Goal: Task Accomplishment & Management: Use online tool/utility

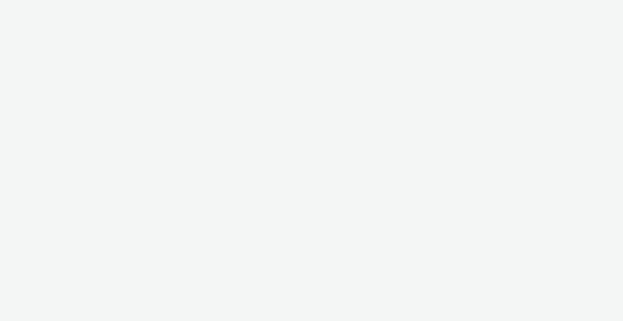
select select "b1b940d3-d05b-48b5-821e-f328c33b988b"
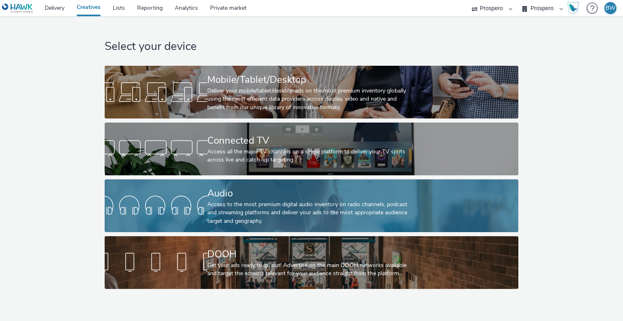
click at [239, 209] on div "Access to the most premium digital audio inventory on radio channels, podcast a…" at bounding box center [309, 212] width 205 height 25
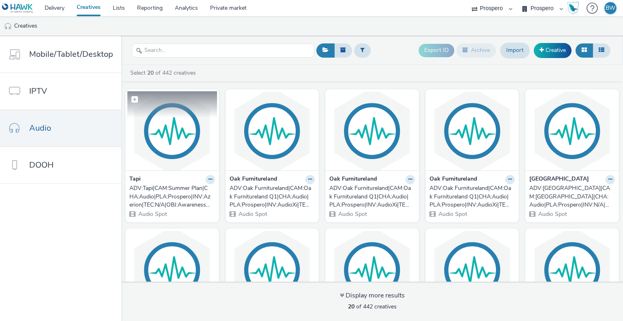
click at [164, 145] on img at bounding box center [172, 130] width 90 height 79
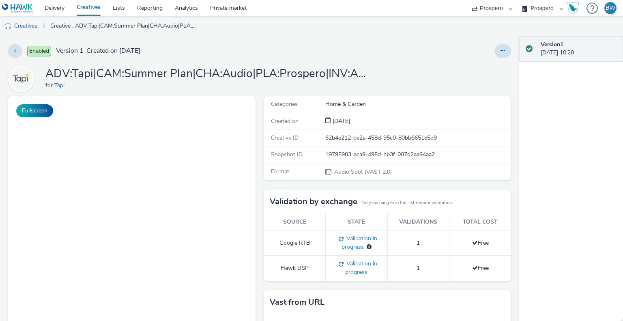
click at [129, 166] on body at bounding box center [131, 262] width 247 height 333
click at [31, 113] on button "Fullscreen" at bounding box center [34, 110] width 37 height 13
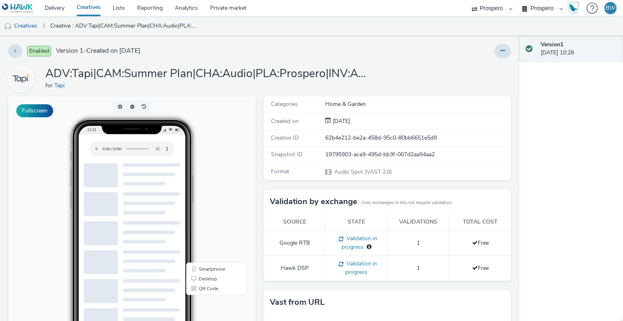
click at [101, 9] on link "Creatives" at bounding box center [89, 8] width 36 height 16
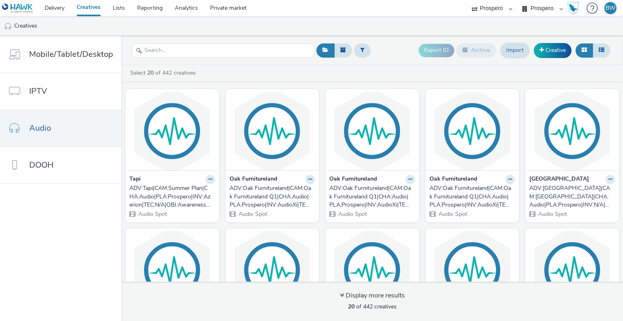
click at [178, 202] on div "ADV:Tapi|CAM:Summer Plan|CHA:Audio|PLA:Prospero|INV:Azerion|TEC:N/A|OBJ:Awarene…" at bounding box center [170, 196] width 82 height 25
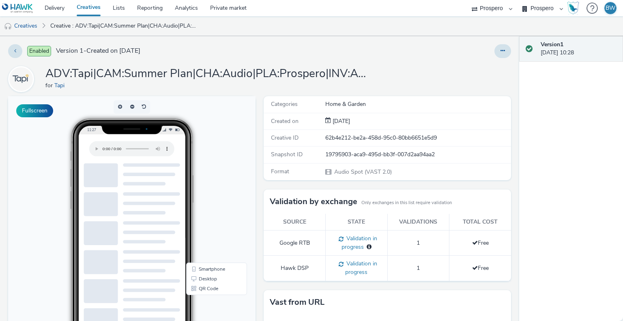
click at [326, 73] on h1 "ADV:Tapi|CAM:Summer Plan|CHA:Audio|PLA:Prospero|INV:Azerion|TEC:N/A|OBJ:Awarene…" at bounding box center [207, 73] width 325 height 15
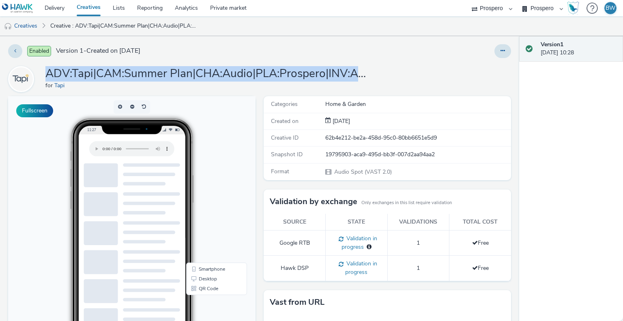
click at [326, 73] on h1 "ADV:Tapi|CAM:Summer Plan|CHA:Audio|PLA:Prospero|INV:Azerion|TEC:N/A|OBJ:Awarene…" at bounding box center [207, 73] width 325 height 15
click at [340, 73] on h1 "ADV:Tapi|CAM:Summer Plan|CHA:Audio|PLA:Prospero|INV:Azerion|TEC:N/A|OBJ:Awarene…" at bounding box center [207, 73] width 325 height 15
drag, startPoint x: 306, startPoint y: 70, endPoint x: 452, endPoint y: 73, distance: 145.7
click at [452, 73] on div "ADV:Tapi|CAM:Summer Plan|CHA:Audio|PLA:Prospero|INV:Azerion|TEC:N/A|OBJ:Awarene…" at bounding box center [259, 79] width 503 height 26
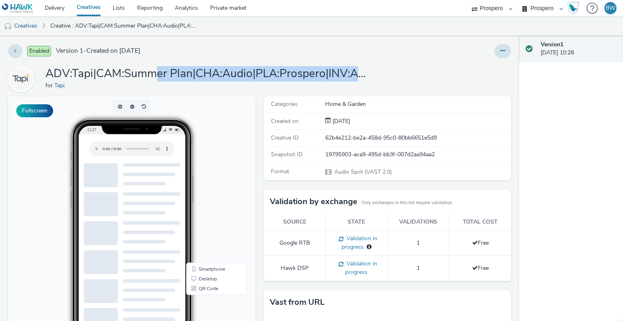
drag, startPoint x: 452, startPoint y: 73, endPoint x: 494, endPoint y: 62, distance: 44.0
click at [452, 73] on div "ADV:Tapi|CAM:Summer Plan|CHA:Audio|PLA:Prospero|INV:Azerion|TEC:N/A|OBJ:Awarene…" at bounding box center [259, 79] width 503 height 26
click at [501, 49] on icon at bounding box center [503, 51] width 4 height 6
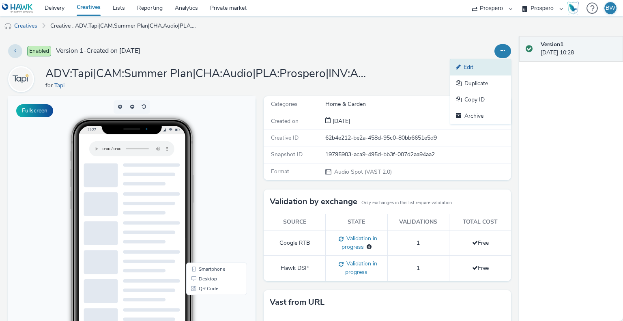
click at [466, 69] on link "Edit" at bounding box center [480, 67] width 61 height 16
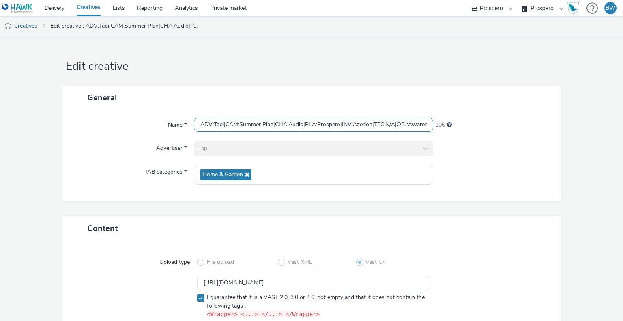
scroll to position [0, 211]
drag, startPoint x: 287, startPoint y: 126, endPoint x: 543, endPoint y: 128, distance: 255.6
click at [543, 128] on div "Name * ADV:Tapi|CAM:Summer Plan|CHA:Audio|PLA:Prospero|INV:Azerion|TEC:N/A|OBJ:…" at bounding box center [312, 125] width 482 height 15
click at [335, 125] on input "ADV:Tapi|CAM:Summer Plan|CHA:Audio|PLA:Prospero|INV:Azerion|TEC:N/A|OBJ:Awarene…" at bounding box center [313, 125] width 239 height 14
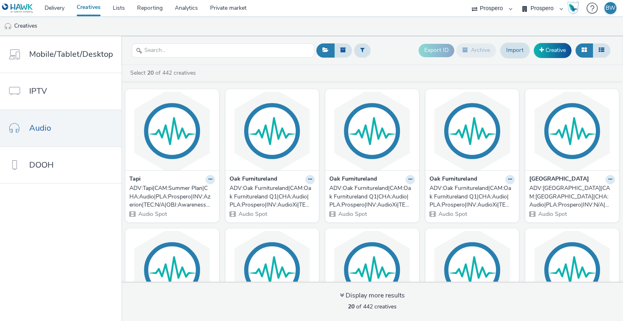
click at [88, 8] on link "Creatives" at bounding box center [89, 8] width 36 height 16
click at [120, 7] on link "Lists" at bounding box center [119, 8] width 24 height 16
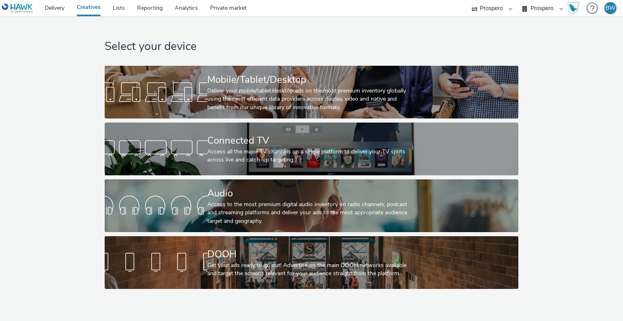
select select "b1b940d3-d05b-48b5-821e-f328c33b988b"
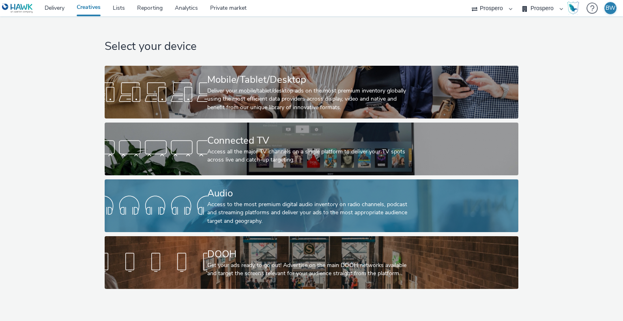
click at [235, 204] on div "Access to the most premium digital audio inventory on radio channels, podcast a…" at bounding box center [309, 212] width 205 height 25
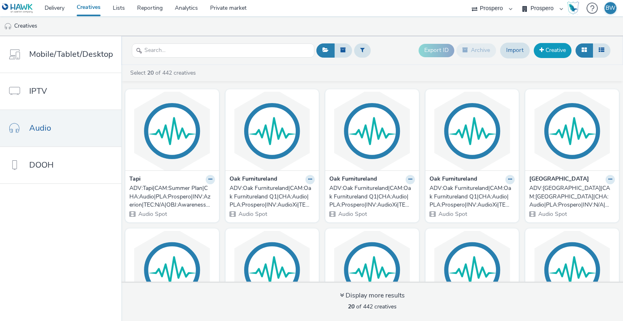
click at [550, 52] on link "Creative" at bounding box center [553, 50] width 38 height 15
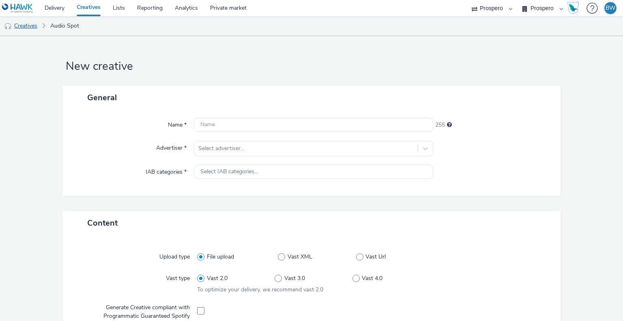
click at [32, 23] on link "Creatives" at bounding box center [20, 25] width 41 height 19
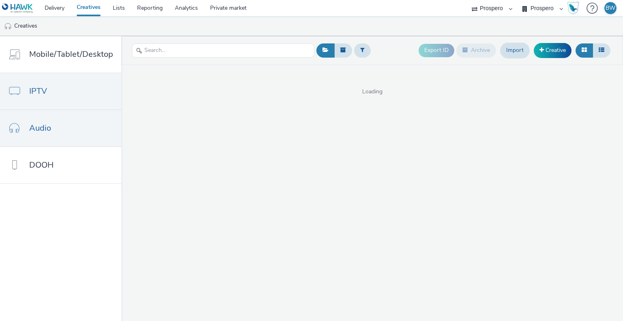
click at [56, 91] on link "IPTV" at bounding box center [60, 91] width 121 height 37
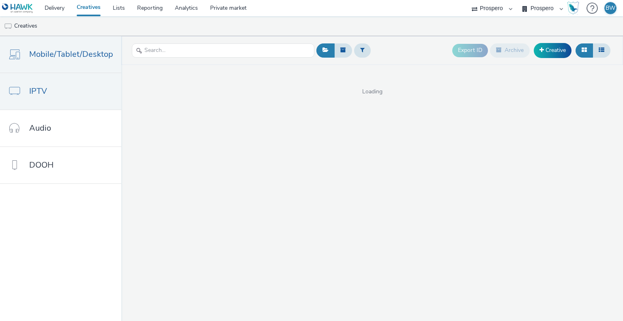
click at [58, 65] on link "Mobile/Tablet/Desktop" at bounding box center [60, 54] width 121 height 37
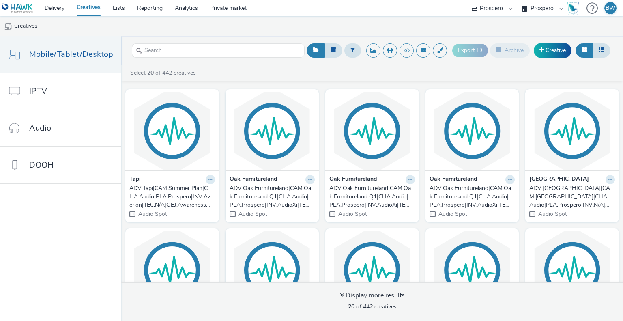
click at [84, 4] on link "Creatives" at bounding box center [89, 8] width 36 height 16
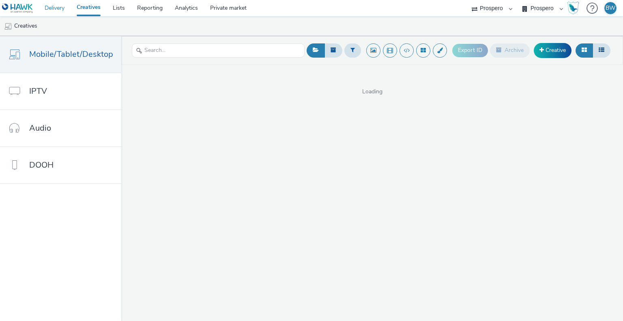
click at [54, 6] on link "Delivery" at bounding box center [55, 8] width 32 height 16
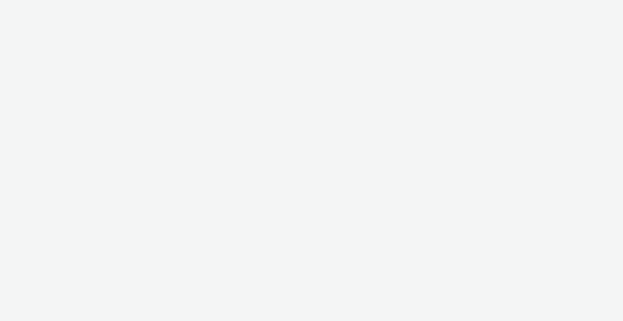
select select "b1b940d3-d05b-48b5-821e-f328c33b988b"
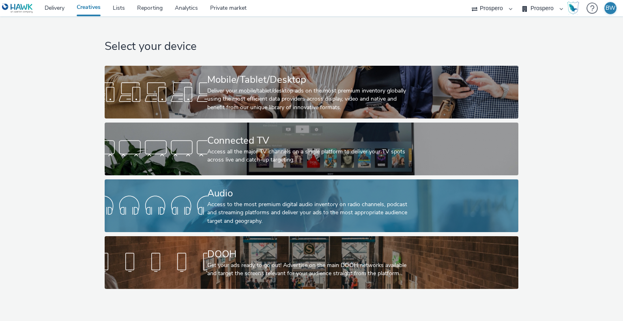
click at [237, 204] on div "Access to the most premium digital audio inventory on radio channels, podcast a…" at bounding box center [309, 212] width 205 height 25
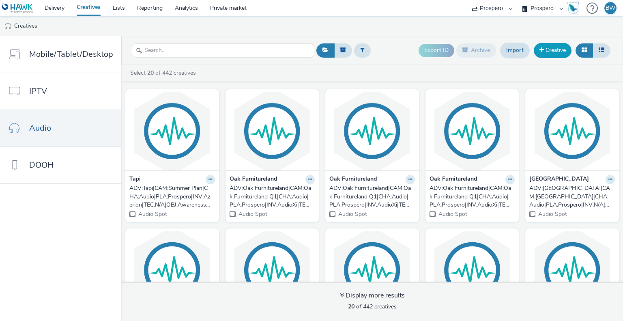
click at [551, 48] on link "Creative" at bounding box center [553, 50] width 38 height 15
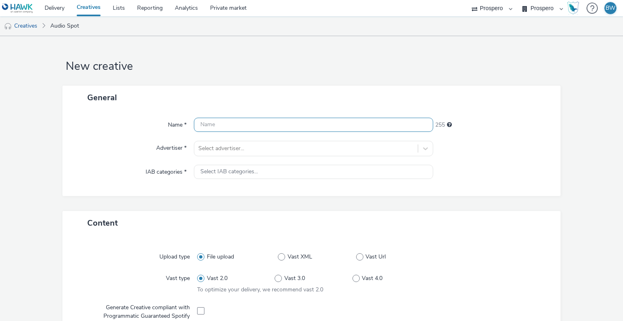
click at [239, 118] on input "text" at bounding box center [313, 125] width 239 height 14
paste input "ADV:Tapi|CAM:Summer Plan|CHA:Audio|PLA:Prospero|INV:Azerion|TEC:N/A|OBJ:Awarene…"
type input "ADV:Tapi|CAM:Summer Plan|CHA:Audio|PLA:Prospero|INV:Azerion|TEC:N/A|OBJ:Awarene…"
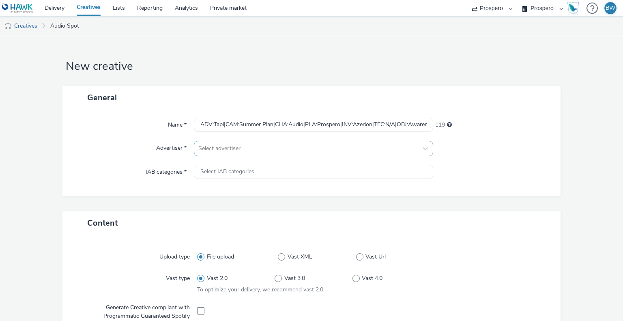
click at [241, 149] on div at bounding box center [305, 149] width 215 height 10
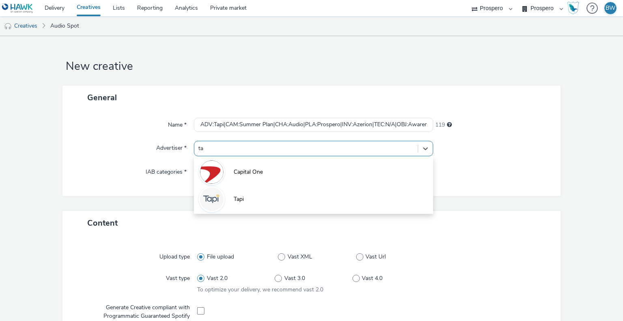
type input "tap"
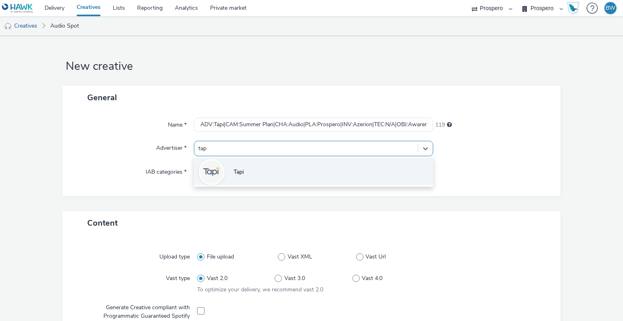
click at [261, 168] on li "Tapi" at bounding box center [313, 171] width 239 height 27
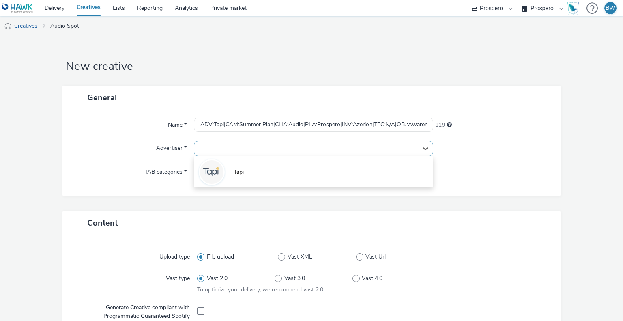
type input "[URL][DOMAIN_NAME]"
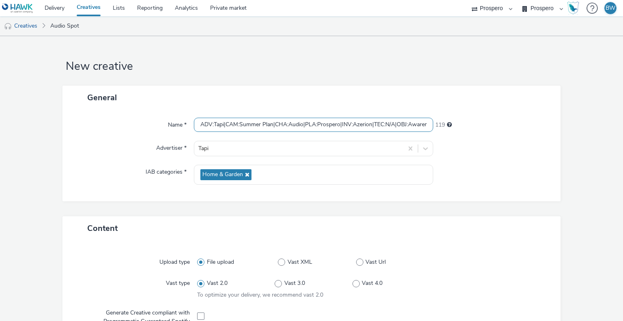
drag, startPoint x: 263, startPoint y: 128, endPoint x: 196, endPoint y: 116, distance: 67.6
click at [176, 120] on div "Name * ADV:Tapi|CAM:Summer Plan|CHA:Audio|PLA:Prospero|INV:Azerion|TEC:N/A|OBJ:…" at bounding box center [312, 125] width 482 height 15
click at [286, 121] on input "ADV:Tapi|CAM:Summer Plan|CHA:Audio|PLA:Prospero|INV:Azerion|TEC:N/A|OBJ:Awarene…" at bounding box center [313, 125] width 239 height 14
drag, startPoint x: 273, startPoint y: 123, endPoint x: 299, endPoint y: 123, distance: 25.6
click at [299, 123] on input "ADV:Tapi|CAM:Summer Plan|CHA:Audio|PLA:Prospero|INV:Azerion|TEC:N/A|OBJ:Awarene…" at bounding box center [313, 125] width 239 height 14
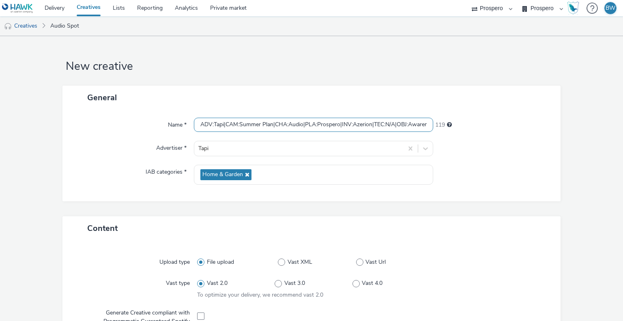
click at [299, 123] on input "ADV:Tapi|CAM:Summer Plan|CHA:Audio|PLA:Prospero|INV:Azerion|TEC:N/A|OBJ:Awarene…" at bounding box center [313, 125] width 239 height 14
drag, startPoint x: 328, startPoint y: 120, endPoint x: 299, endPoint y: 116, distance: 29.4
click at [299, 116] on div "Name * ADV:Tapi|CAM:Summer Plan|CHA:Audio|PLA:Prospero|INV:Azerion|TEC:N/A|OBJ:…" at bounding box center [311, 156] width 499 height 92
click at [273, 125] on input "ADV:Tapi|CAM:Summer Plan|CHA:Audio|PLA:Prospero|INV:Azerion|TEC:N/A|OBJ:Awarene…" at bounding box center [313, 125] width 239 height 14
click at [261, 98] on div "General" at bounding box center [311, 98] width 499 height 24
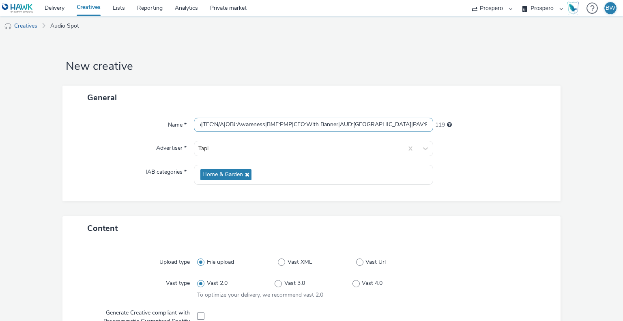
scroll to position [0, 177]
drag, startPoint x: 394, startPoint y: 124, endPoint x: 514, endPoint y: 124, distance: 120.1
click at [514, 124] on div "Name * ADV:Tapi|CAM:Summer Plan|CHA:Audio|PLA:Prospero|INV:Azerion|TEC:N/A|OBJ:…" at bounding box center [312, 125] width 482 height 15
click at [382, 124] on input "ADV:Tapi|CAM:Summer Plan|CHA:Audio|PLA:Prospero|INV:Azerion|TEC:N/A|OBJ:Awarene…" at bounding box center [313, 125] width 239 height 14
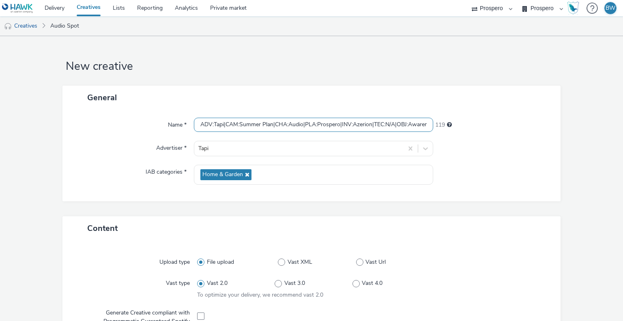
drag, startPoint x: 281, startPoint y: 122, endPoint x: 106, endPoint y: 122, distance: 175.3
click at [106, 122] on div "Name * ADV:Tapi|CAM:Summer Plan|CHA:Audio|PLA:Prospero|INV:Azerion|TEC:N/A|OBJ:…" at bounding box center [312, 125] width 482 height 15
click at [221, 121] on input "ADV:Tapi|CAM:Summer Plan|CHA:Audio|PLA:Prospero|INV:Azerion|TEC:N/A|OBJ:Awarene…" at bounding box center [313, 125] width 239 height 14
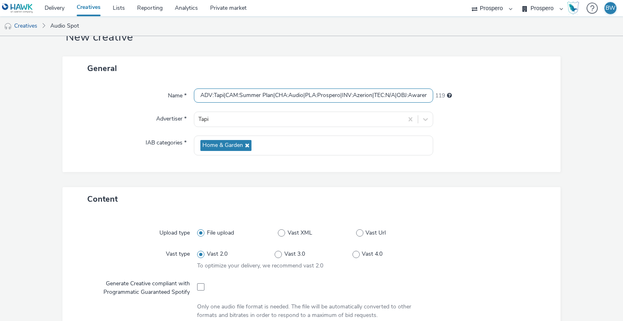
scroll to position [81, 0]
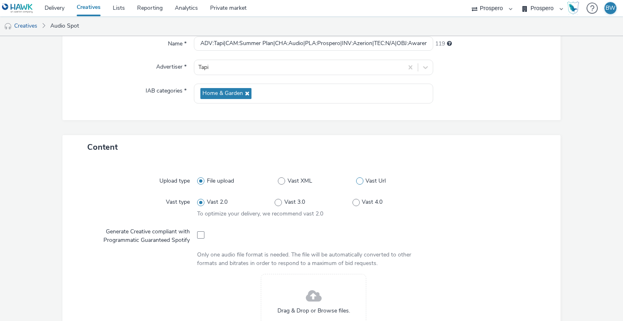
click at [356, 183] on span at bounding box center [359, 180] width 7 height 7
click at [356, 183] on input "Vast Url" at bounding box center [358, 181] width 5 height 5
radio input "false"
radio input "true"
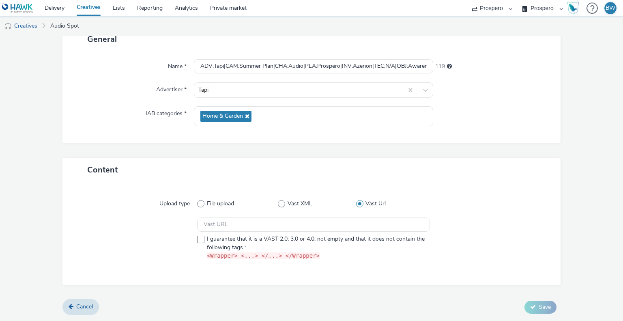
scroll to position [57, 0]
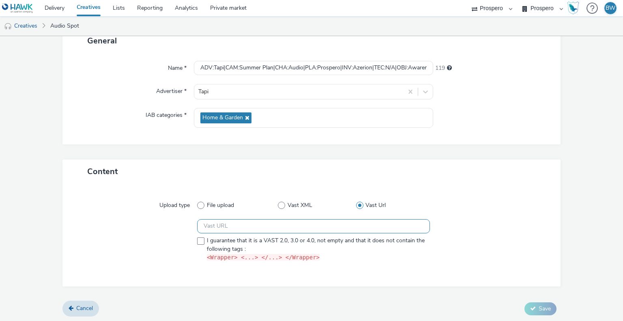
click at [247, 226] on input "text" at bounding box center [313, 226] width 232 height 14
paste input "[URL][DOMAIN_NAME]"
type input "[URL][DOMAIN_NAME]"
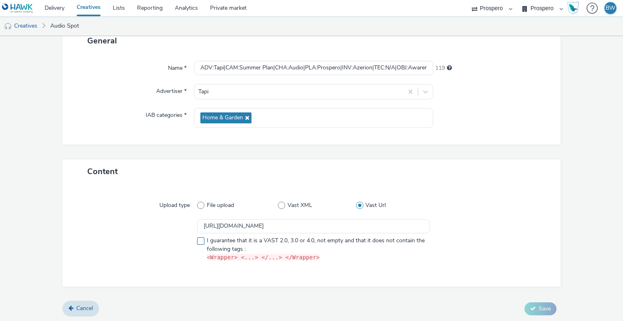
click at [200, 238] on span at bounding box center [200, 240] width 7 height 7
checkbox input "true"
click at [528, 303] on button "Save" at bounding box center [541, 308] width 32 height 13
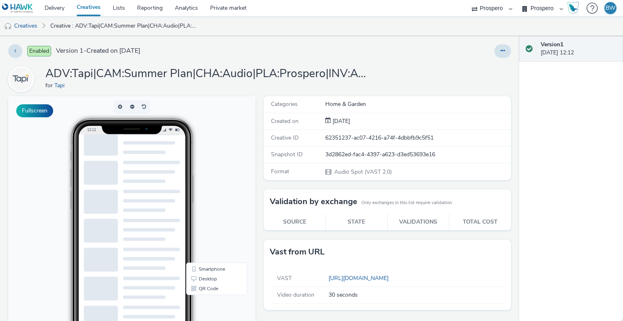
scroll to position [122, 0]
click at [159, 209] on div at bounding box center [151, 206] width 57 height 24
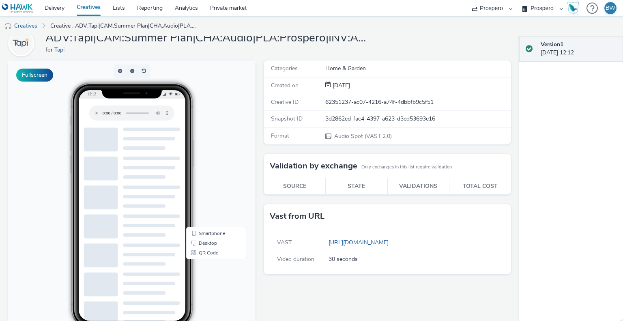
scroll to position [0, 0]
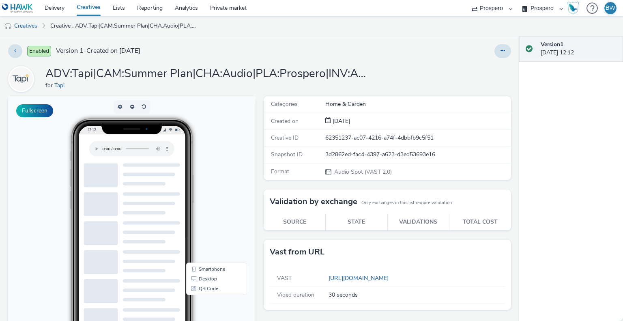
click at [84, 7] on link "Creatives" at bounding box center [89, 8] width 36 height 16
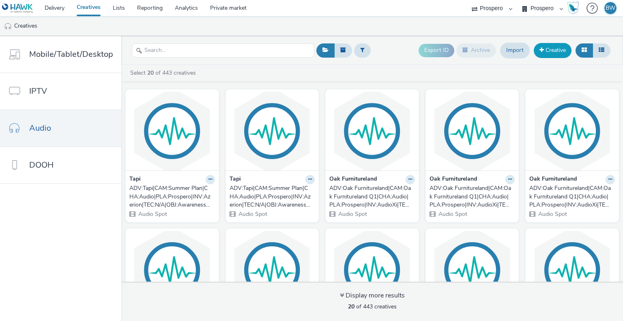
click at [545, 51] on link "Creative" at bounding box center [553, 50] width 38 height 15
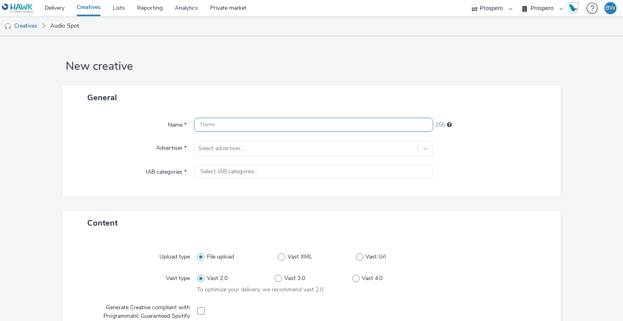
click at [229, 122] on input "text" at bounding box center [313, 125] width 239 height 14
paste input "ADV:Tapi|CAM:Summer Plan|CHA:Audio|PLA:Prospero|INV:Azerion|TEC:N/A|OBJ:Awarene…"
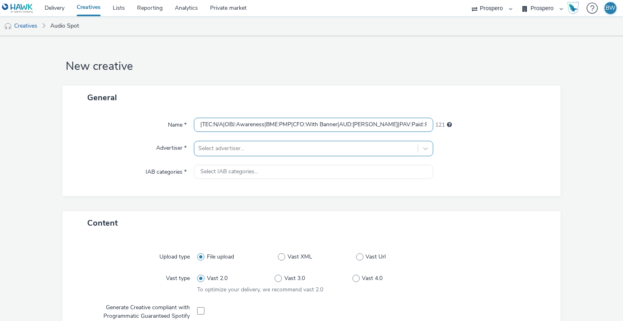
type input "ADV:Tapi|CAM:Summer Plan|CHA:Audio|PLA:Prospero|INV:Azerion|TEC:N/A|OBJ:Awarene…"
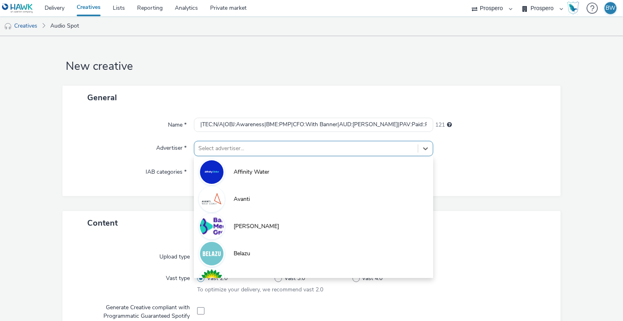
click at [235, 147] on div at bounding box center [305, 149] width 215 height 10
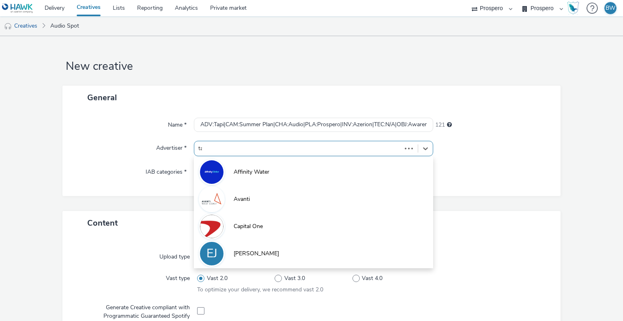
type input "tapi"
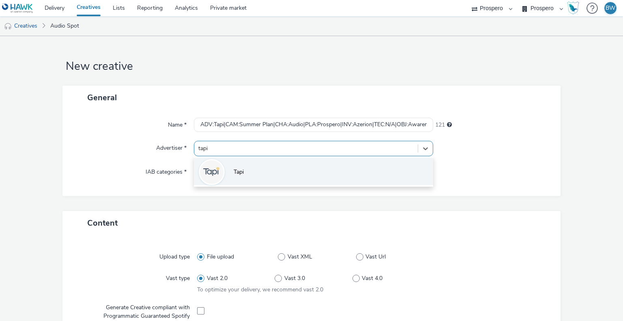
click at [254, 167] on li "Tapi" at bounding box center [313, 171] width 239 height 27
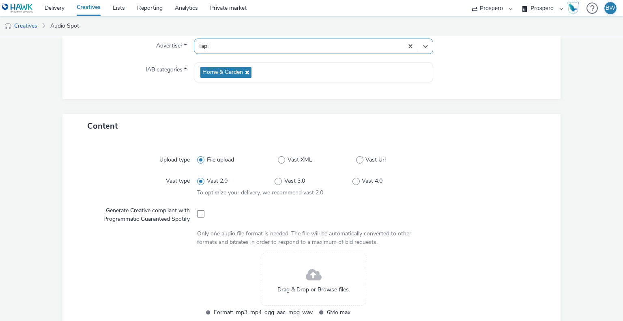
scroll to position [122, 0]
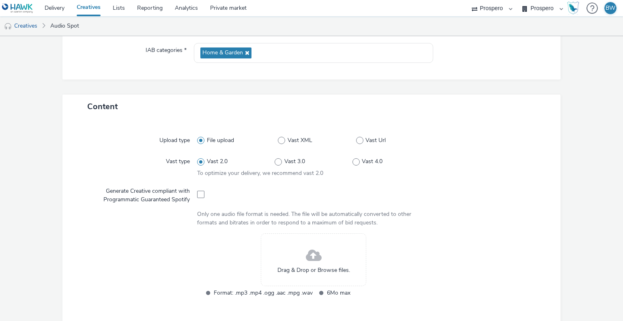
click at [356, 139] on span at bounding box center [359, 140] width 7 height 7
click at [356, 139] on input "Vast Url" at bounding box center [358, 140] width 5 height 5
radio input "false"
radio input "true"
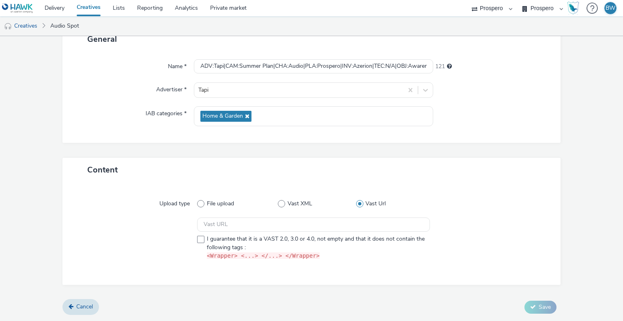
scroll to position [57, 0]
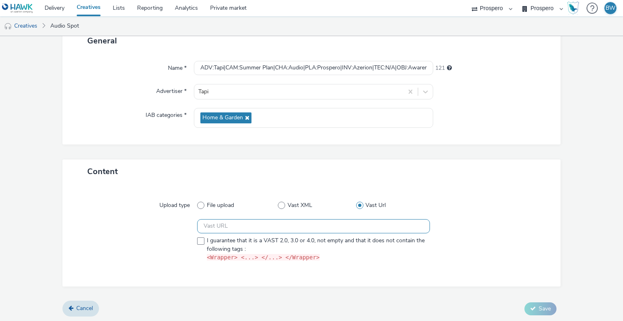
click at [233, 231] on input "text" at bounding box center [313, 226] width 232 height 14
paste input "https://[DOMAIN_NAME]/ddm/pfadx/N2418846.5078250PROSPERO/B33800923.426346859;sz…"
type input "https://[DOMAIN_NAME]/ddm/pfadx/N2418846.5078250PROSPERO/B33800923.426346859;sz…"
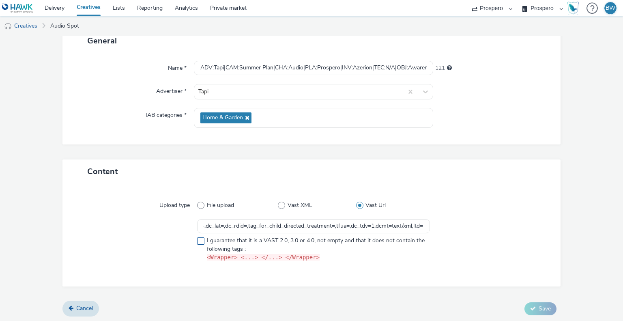
scroll to position [0, 0]
click at [200, 239] on span at bounding box center [200, 240] width 7 height 7
checkbox input "true"
click at [312, 66] on input "ADV:Tapi|CAM:Summer Plan|CHA:Audio|PLA:Prospero|INV:Azerion|TEC:N/A|OBJ:Awarene…" at bounding box center [313, 68] width 239 height 14
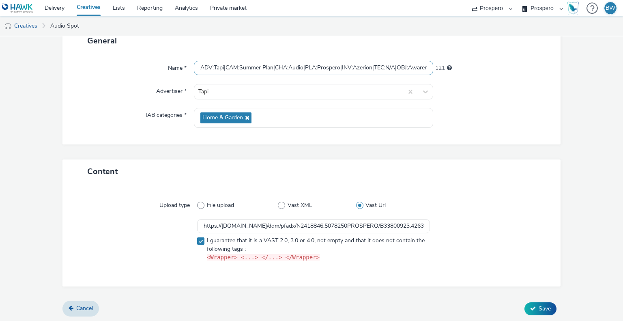
click at [312, 66] on input "ADV:Tapi|CAM:Summer Plan|CHA:Audio|PLA:Prospero|INV:Azerion|TEC:N/A|OBJ:Awarene…" at bounding box center [313, 68] width 239 height 14
click at [532, 310] on button "Save" at bounding box center [541, 308] width 32 height 13
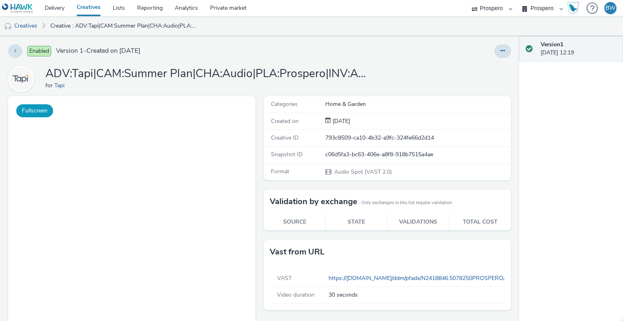
click at [41, 116] on button "Fullscreen" at bounding box center [34, 110] width 37 height 13
click at [192, 68] on h1 "ADV:Tapi|CAM:Summer Plan|CHA:Audio|PLA:Prospero|INV:Azerion|TEC:N/A|OBJ:Awarene…" at bounding box center [207, 73] width 325 height 15
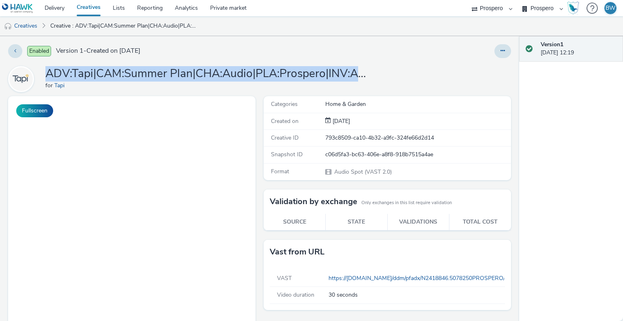
click at [192, 68] on h1 "ADV:Tapi|CAM:Summer Plan|CHA:Audio|PLA:Prospero|INV:Azerion|TEC:N/A|OBJ:Awarene…" at bounding box center [207, 73] width 325 height 15
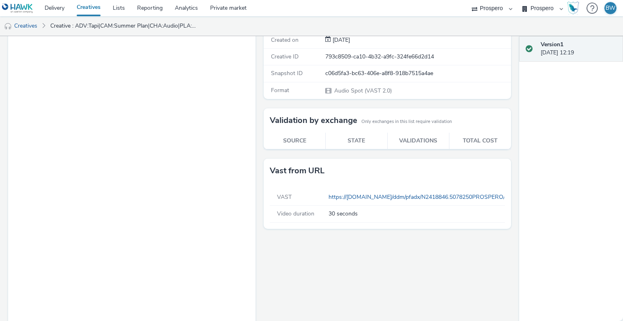
click at [326, 179] on div "Vast from URL" at bounding box center [387, 171] width 247 height 24
click at [297, 212] on span "Video duration" at bounding box center [295, 214] width 37 height 8
click at [318, 215] on div "Video duration" at bounding box center [300, 214] width 58 height 8
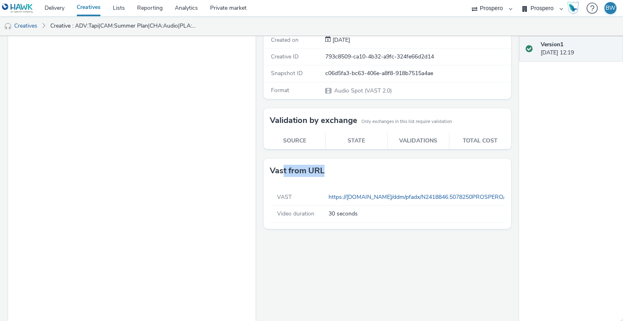
drag, startPoint x: 279, startPoint y: 165, endPoint x: 328, endPoint y: 171, distance: 49.0
click at [328, 171] on div "Vast from URL" at bounding box center [387, 171] width 247 height 24
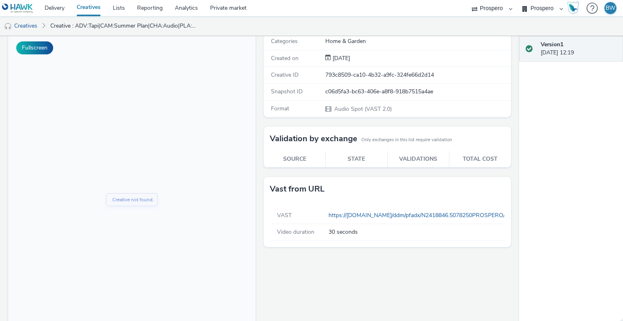
scroll to position [0, 0]
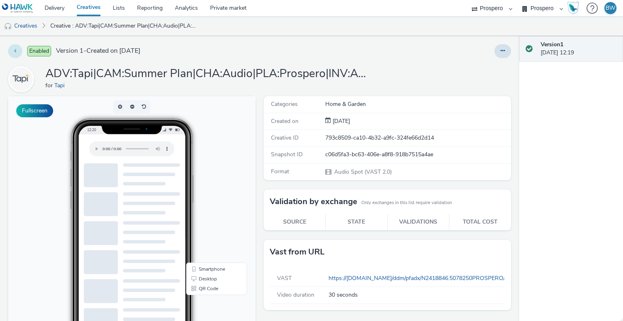
click at [15, 47] on button at bounding box center [15, 51] width 14 height 14
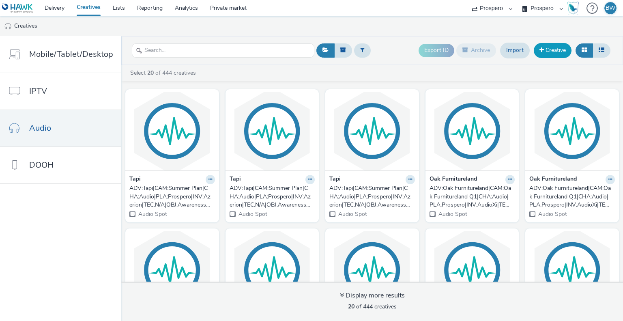
click at [551, 48] on link "Creative" at bounding box center [553, 50] width 38 height 15
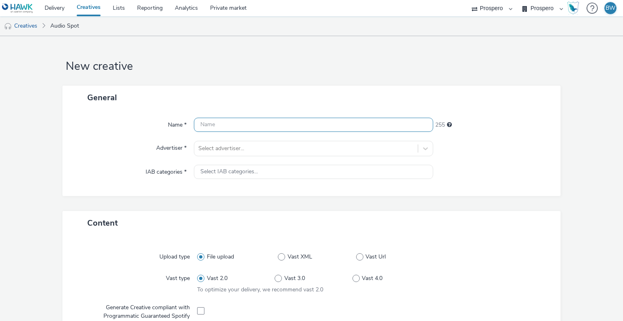
click at [256, 126] on input "text" at bounding box center [313, 125] width 239 height 14
paste input "ADV:Tapi|CAM:Summer Plan|CHA:Audio|PLA:Prospero|INV:Azerion|TEC:N/A|OBJ:Awarene…"
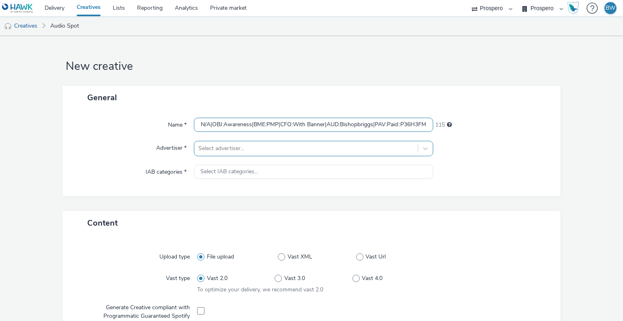
type input "ADV:Tapi|CAM:Summer Plan|CHA:Audio|PLA:Prospero|INV:Azerion|TEC:N/A|OBJ:Awarene…"
click at [259, 143] on div "Select advertiser..." at bounding box center [305, 148] width 223 height 13
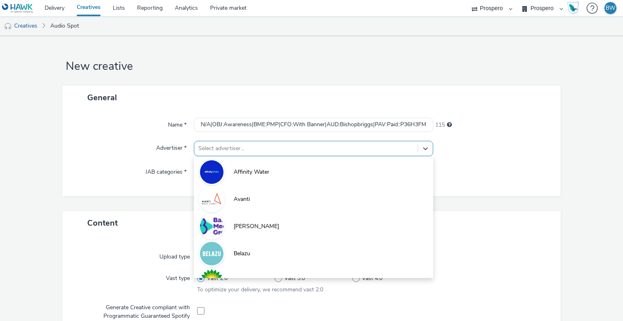
scroll to position [0, 0]
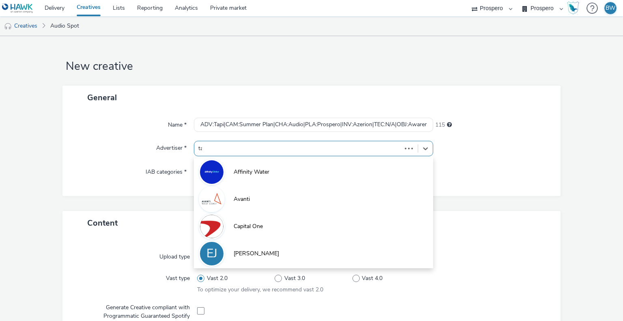
type input "tapi"
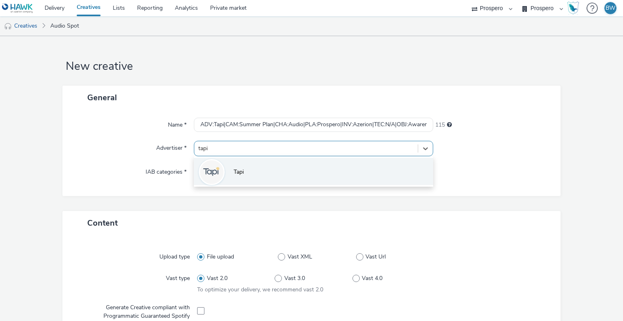
click at [270, 170] on li "Tapi" at bounding box center [313, 171] width 239 height 27
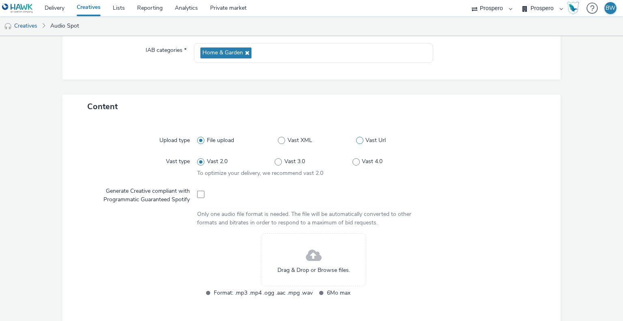
click at [361, 140] on label "Vast Url" at bounding box center [393, 140] width 74 height 8
click at [361, 140] on input "Vast Url" at bounding box center [358, 140] width 5 height 5
radio input "false"
radio input "true"
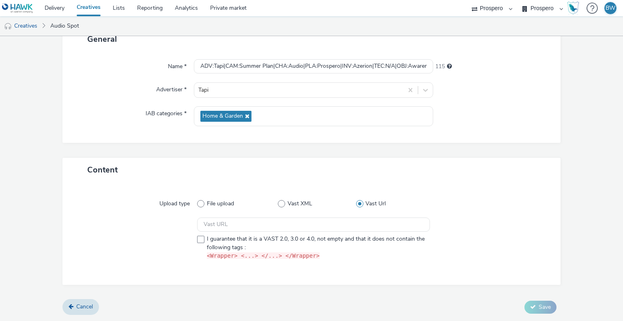
scroll to position [57, 0]
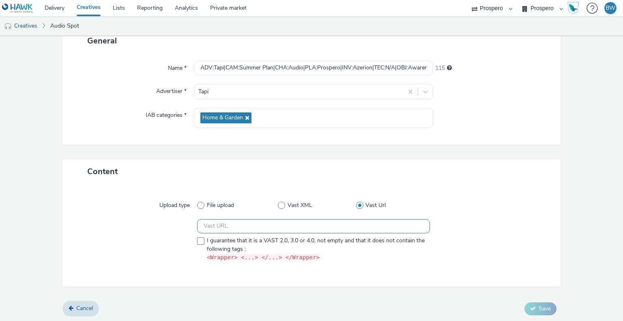
click at [221, 228] on input "text" at bounding box center [313, 226] width 232 height 14
paste input "https://[DOMAIN_NAME]/ddm/pfadx/N2418846.5078250PROSPERO/B33800923.426346862;sz…"
type input "https://[DOMAIN_NAME]/ddm/pfadx/N2418846.5078250PROSPERO/B33800923.426346862;sz…"
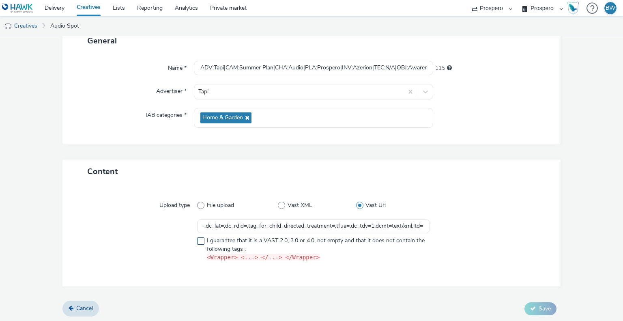
scroll to position [0, 0]
click at [199, 241] on span at bounding box center [200, 240] width 7 height 7
checkbox input "true"
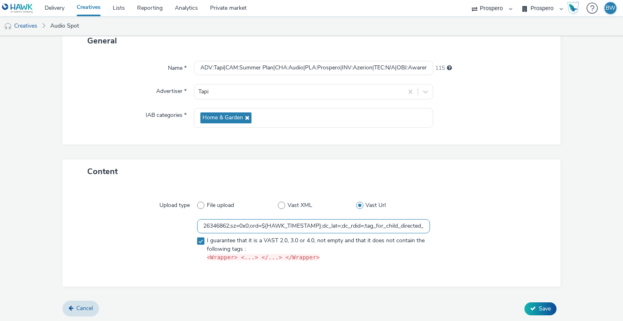
scroll to position [0, 337]
drag, startPoint x: 230, startPoint y: 226, endPoint x: 492, endPoint y: 226, distance: 262.5
click at [492, 226] on div "https://[DOMAIN_NAME]/ddm/pfadx/N2418846.5078250PROSPERO/B33800923.426346862;sz…" at bounding box center [311, 242] width 469 height 46
click at [416, 228] on input "https://[DOMAIN_NAME]/ddm/pfadx/N2418846.5078250PROSPERO/B33800923.426346862;sz…" at bounding box center [313, 226] width 232 height 14
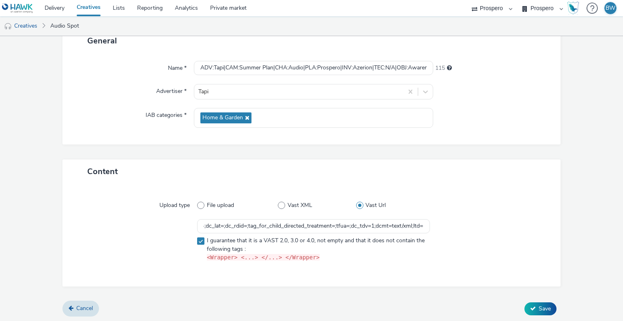
click at [503, 224] on div at bounding box center [488, 242] width 116 height 46
click at [537, 311] on button "Save" at bounding box center [541, 308] width 32 height 13
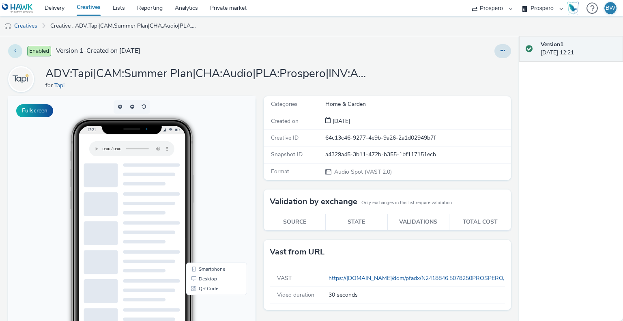
click at [18, 51] on button at bounding box center [15, 51] width 14 height 14
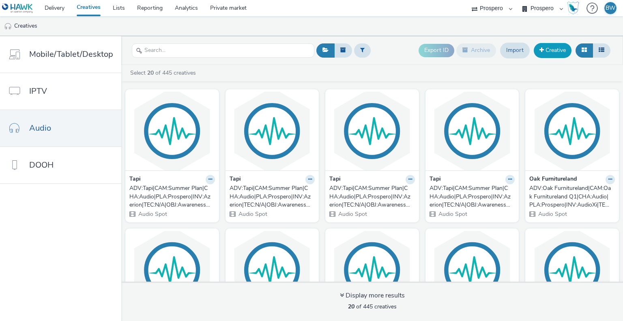
click at [560, 50] on link "Creative" at bounding box center [553, 50] width 38 height 15
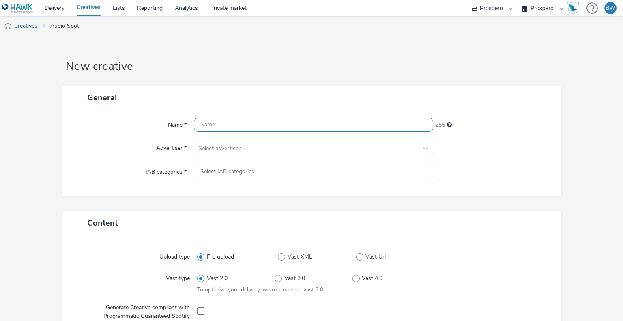
click at [229, 124] on input "text" at bounding box center [313, 125] width 239 height 14
paste input "ADV:Tapi|CAM:Summer Plan|CHA:Audio|PLA:Prospero|INV:Azerion|TEC:N/A|OBJ:Awarene…"
type input "ADV:Tapi|CAM:Summer Plan|CHA:Audio|PLA:Prospero|INV:Azerion|TEC:N/A|OBJ:Awarene…"
click at [230, 138] on div "Name * ADV:Tapi|CAM:Summer Plan|CHA:Audio|PLA:Prospero|INV:Azerion|TEC:N/A|OBJ:…" at bounding box center [311, 153] width 499 height 86
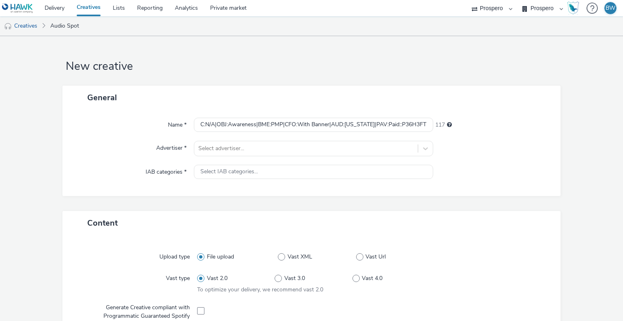
scroll to position [0, 0]
click at [230, 140] on div "Name * ADV:Tapi|CAM:Summer Plan|CHA:Audio|PLA:Prospero|INV:Azerion|TEC:N/A|OBJ:…" at bounding box center [311, 153] width 499 height 86
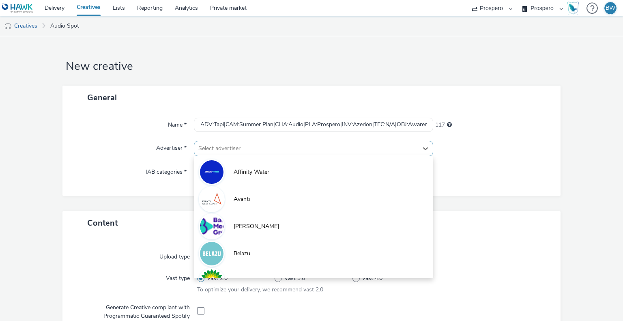
click at [237, 154] on div "Select advertiser..." at bounding box center [305, 148] width 223 height 13
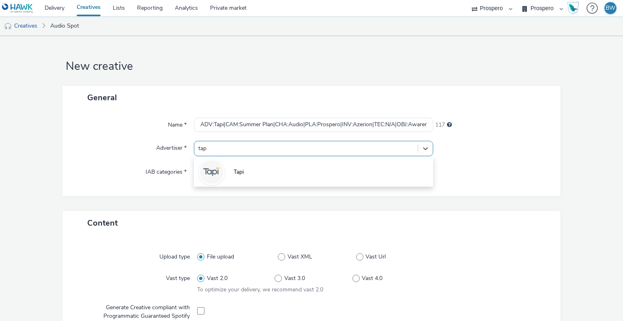
type input "tapi"
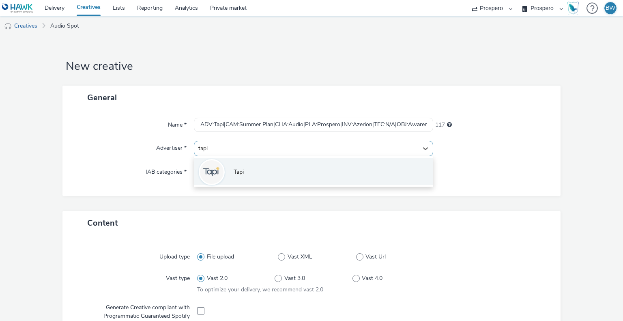
click at [238, 175] on span "Tapi" at bounding box center [239, 172] width 10 height 8
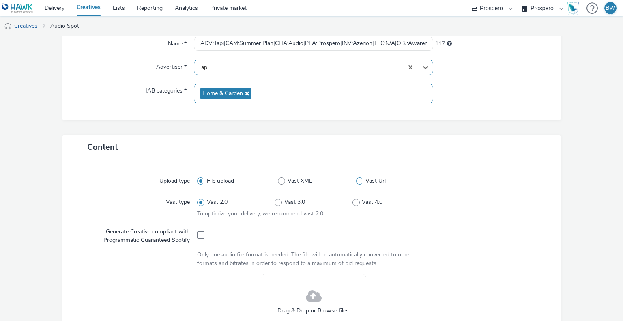
click at [356, 181] on span at bounding box center [359, 180] width 7 height 7
click at [356, 181] on input "Vast Url" at bounding box center [358, 181] width 5 height 5
radio input "false"
radio input "true"
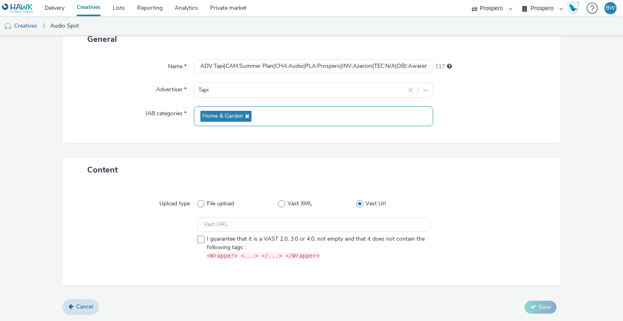
scroll to position [57, 0]
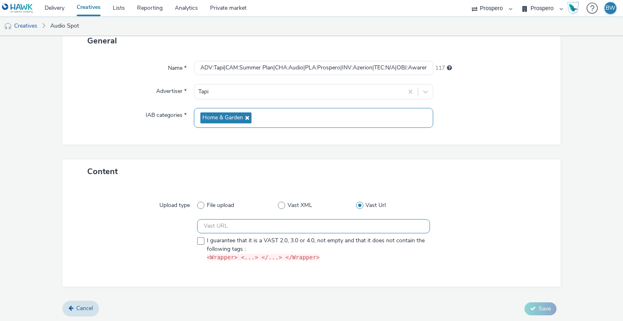
click at [283, 223] on input "text" at bounding box center [313, 226] width 232 height 14
paste input "https://[DOMAIN_NAME]/ddm/pfadx/N2418846.5078250PROSPERO/B33800923.426679935;sz…"
type input "https://[DOMAIN_NAME]/ddm/pfadx/N2418846.5078250PROSPERO/B33800923.426679935;sz…"
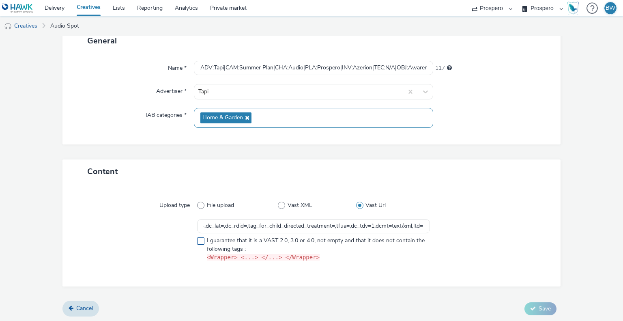
click at [198, 243] on span at bounding box center [200, 240] width 7 height 7
checkbox input "true"
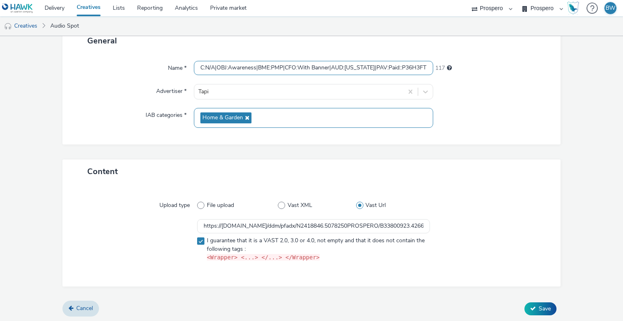
drag, startPoint x: 380, startPoint y: 63, endPoint x: 526, endPoint y: 68, distance: 146.1
click at [526, 68] on div "Name * ADV:Tapi|CAM:Summer Plan|CHA:Audio|PLA:Prospero|INV:Azerion|TEC:N/A|OBJ:…" at bounding box center [312, 68] width 482 height 15
click at [374, 63] on input "ADV:Tapi|CAM:Summer Plan|CHA:Audio|PLA:Prospero|INV:Azerion|TEC:N/A|OBJ:Awarene…" at bounding box center [313, 68] width 239 height 14
click at [539, 308] on span "Save" at bounding box center [545, 309] width 12 height 8
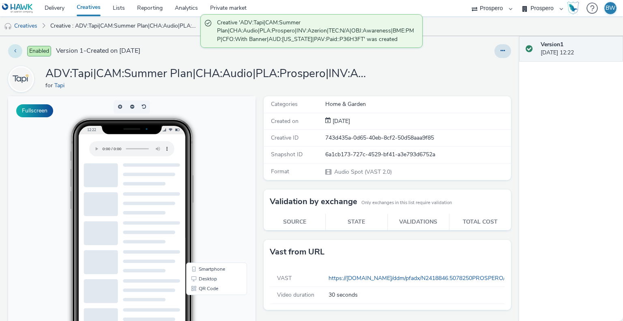
click at [13, 52] on button at bounding box center [15, 51] width 14 height 14
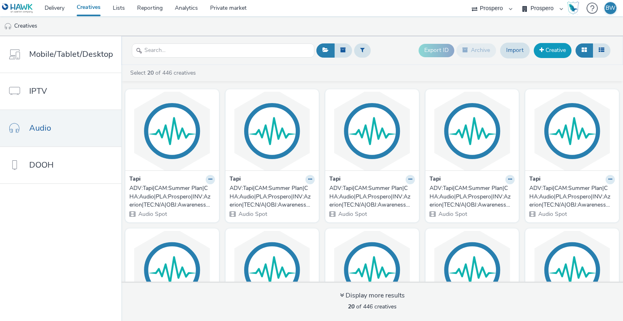
click at [554, 50] on link "Creative" at bounding box center [553, 50] width 38 height 15
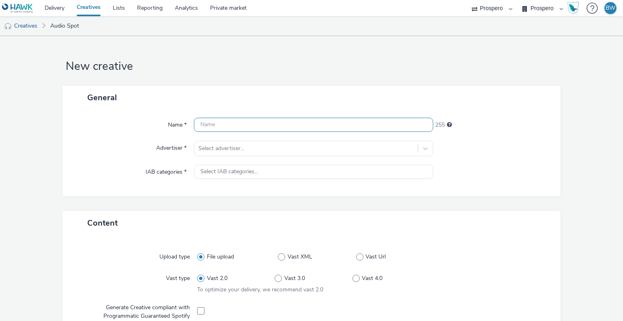
click at [247, 125] on input "text" at bounding box center [313, 125] width 239 height 14
paste input "ADV:Tapi|CAM:Summer Plan|CHA:Audio|PLA:Prospero|INV:Azerion|TEC:N/A|OBJ:Awarene…"
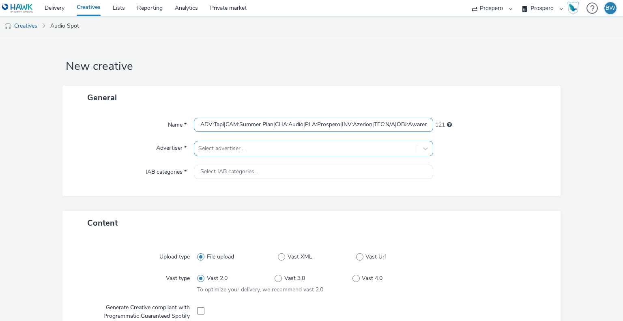
scroll to position [0, 167]
type input "ADV:Tapi|CAM:Summer Plan|CHA:Audio|PLA:Prospero|INV:Azerion|TEC:N/A|OBJ:Awarene…"
click at [251, 153] on div at bounding box center [305, 149] width 215 height 10
type input "tap"
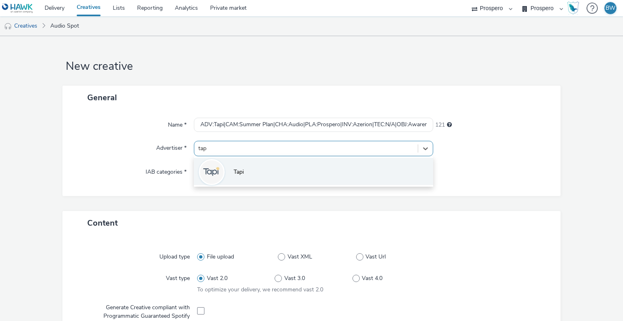
click at [235, 163] on li "Tapi" at bounding box center [313, 171] width 239 height 27
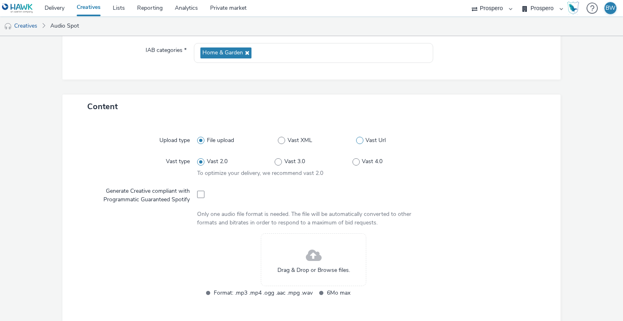
click at [360, 144] on label "Vast Url" at bounding box center [393, 140] width 74 height 8
click at [360, 143] on input "Vast Url" at bounding box center [358, 140] width 5 height 5
radio input "false"
radio input "true"
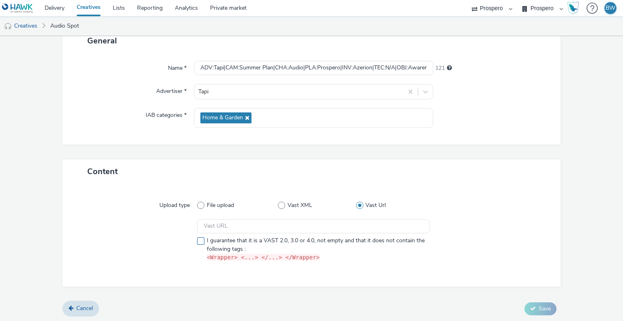
click at [197, 251] on label "I guarantee that it is a VAST 2.0, 3.0 or 4.0, not empty and that it does not c…" at bounding box center [313, 249] width 232 height 25
click at [198, 245] on label "I guarantee that it is a VAST 2.0, 3.0 or 4.0, not empty and that it does not c…" at bounding box center [313, 249] width 232 height 25
checkbox input "false"
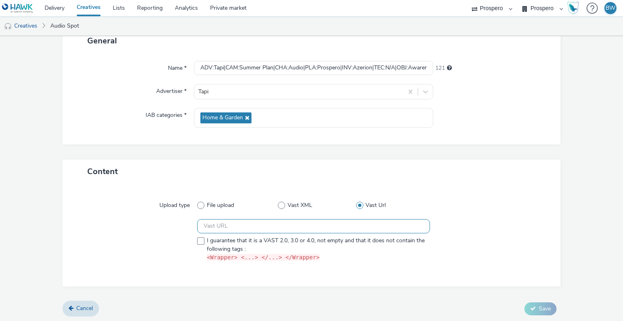
click at [231, 226] on input "text" at bounding box center [313, 226] width 232 height 14
paste input "https://[DOMAIN_NAME]/ddm/pfadx/N2418846.5078250PROSPERO/B33800923.426679938;sz…"
type input "https://[DOMAIN_NAME]/ddm/pfadx/N2418846.5078250PROSPERO/B33800923.426679938;sz…"
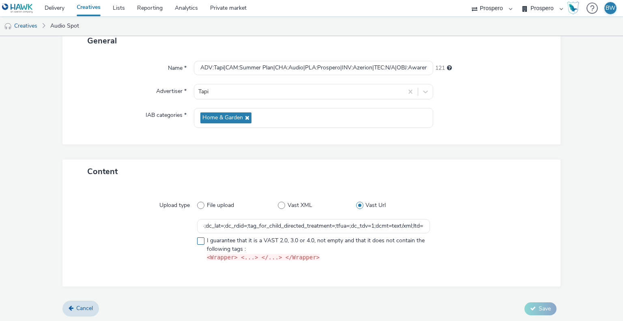
click at [202, 241] on span at bounding box center [200, 240] width 7 height 7
checkbox input "true"
click at [539, 305] on span "Save" at bounding box center [545, 309] width 12 height 8
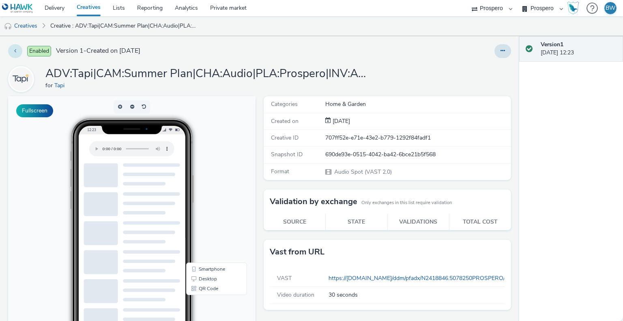
click at [13, 51] on button at bounding box center [15, 51] width 14 height 14
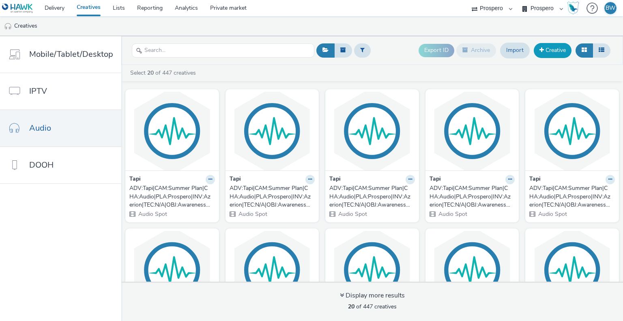
click at [547, 55] on link "Creative" at bounding box center [553, 50] width 38 height 15
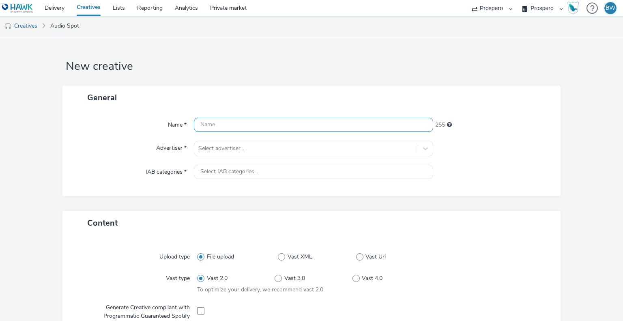
click at [229, 121] on input "text" at bounding box center [313, 125] width 239 height 14
paste input "ADV:Tapi|CAM:Summer Plan|CHA:Audio|PLA:Prospero|INV:Azerion|TEC:N/A|OBJ:Awarene…"
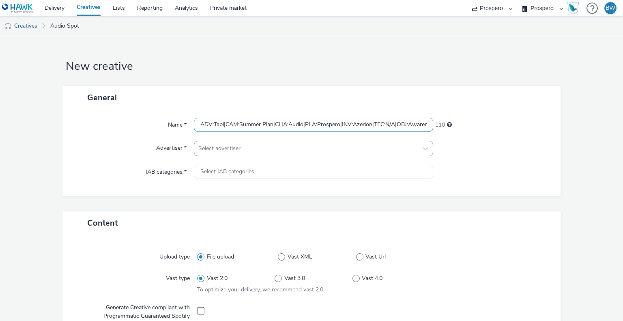
scroll to position [0, 204]
type input "ADV:Tapi|CAM:Summer Plan|CHA:Audio|PLA:Prospero|INV:Azerion|TEC:N/A|OBJ:Awarene…"
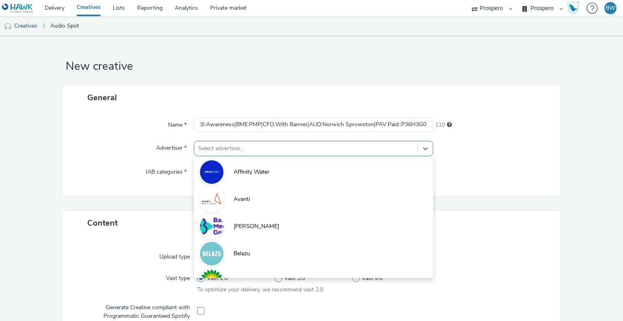
click at [240, 144] on div at bounding box center [305, 149] width 215 height 10
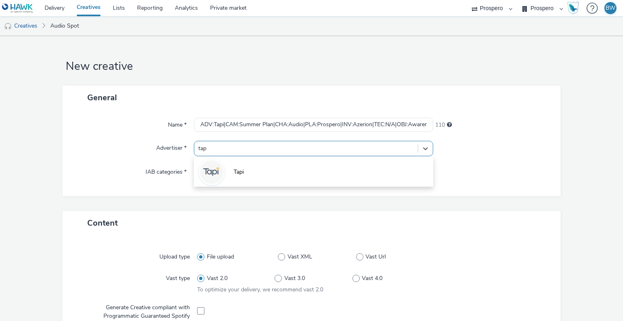
type input "tapi"
click at [243, 167] on li "Tapi" at bounding box center [313, 171] width 239 height 27
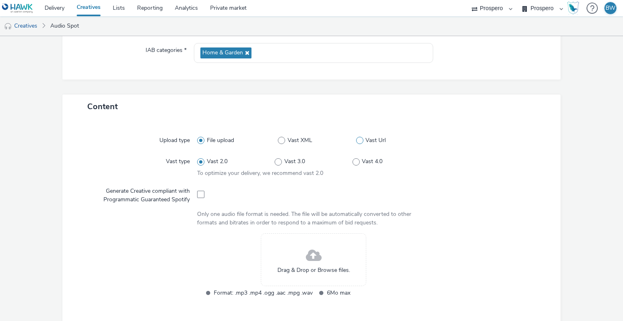
click at [357, 140] on span at bounding box center [359, 140] width 7 height 7
click at [357, 140] on input "Vast Url" at bounding box center [358, 140] width 5 height 5
radio input "false"
radio input "true"
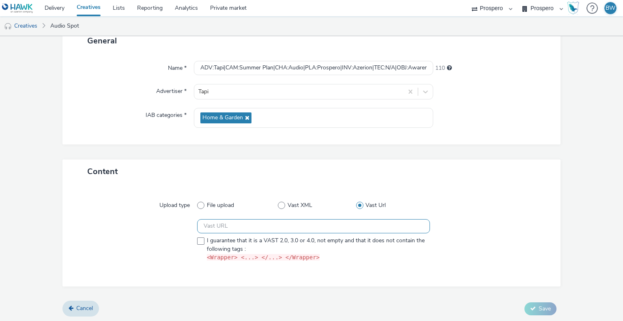
click at [248, 219] on input "text" at bounding box center [313, 226] width 232 height 14
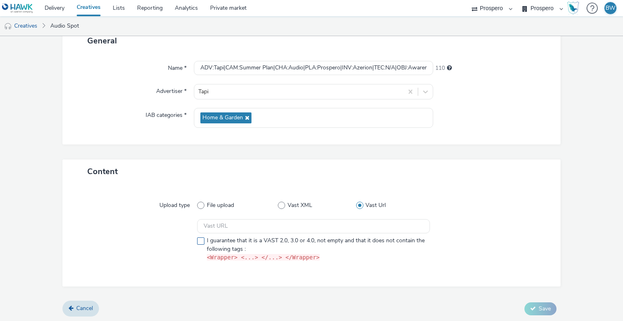
click at [198, 242] on span at bounding box center [200, 240] width 7 height 7
checkbox input "true"
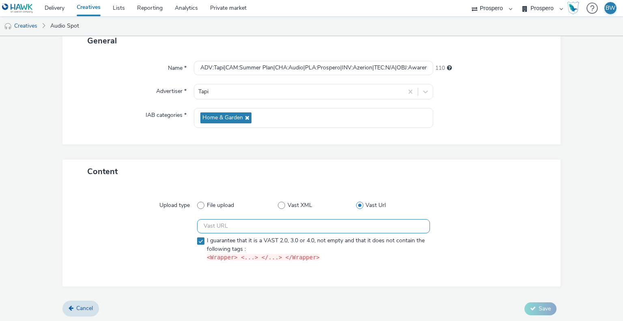
click at [211, 226] on input "text" at bounding box center [313, 226] width 232 height 14
paste input "https://[DOMAIN_NAME]/ddm/pfadx/N2418846.5078250PROSPERO/B33800923.426681324;sz…"
type input "https://[DOMAIN_NAME]/ddm/pfadx/N2418846.5078250PROSPERO/B33800923.426681324;sz…"
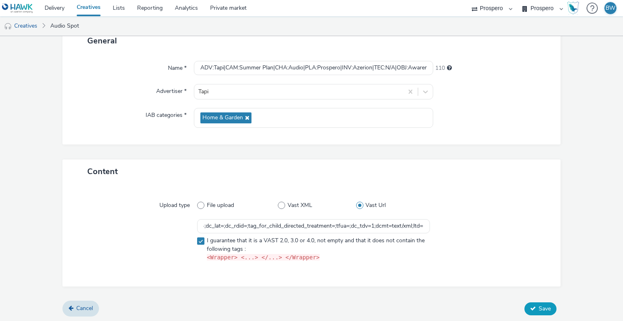
click at [530, 306] on button "Save" at bounding box center [541, 308] width 32 height 13
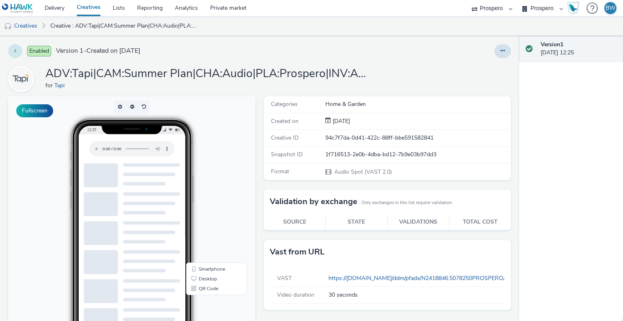
click at [17, 52] on button at bounding box center [15, 51] width 14 height 14
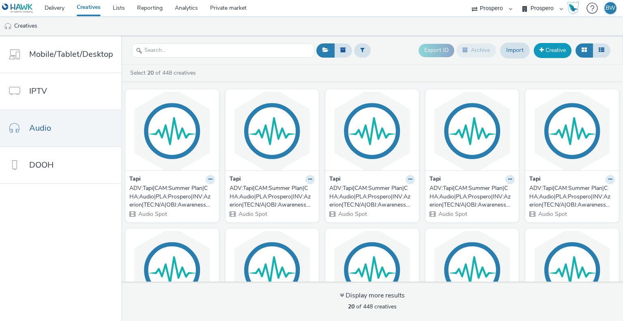
click at [545, 50] on link "Creative" at bounding box center [553, 50] width 38 height 15
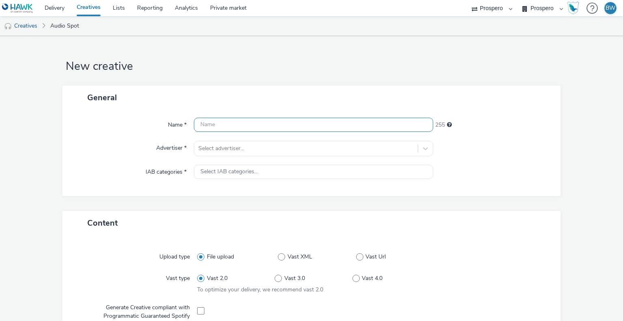
click at [245, 124] on input "text" at bounding box center [313, 125] width 239 height 14
paste input "ADV:Tapi|CAM:Summer Plan|CHA:Audio|PLA:Prospero|INV:Azerion|TEC:N/A|OBJ:Awarene…"
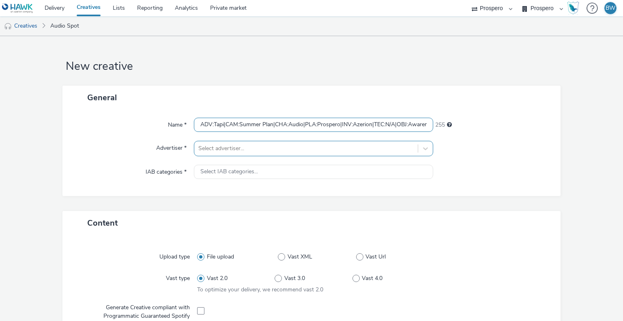
scroll to position [0, 176]
type input "ADV:Tapi|CAM:Summer Plan|CHA:Audio|PLA:Prospero|INV:Azerion|TEC:N/A|OBJ:Awarene…"
click at [252, 144] on div at bounding box center [305, 149] width 215 height 10
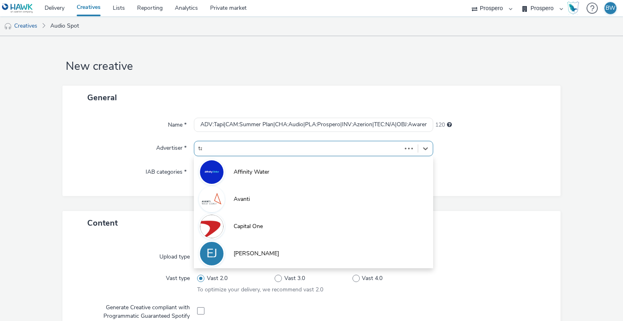
type input "tap"
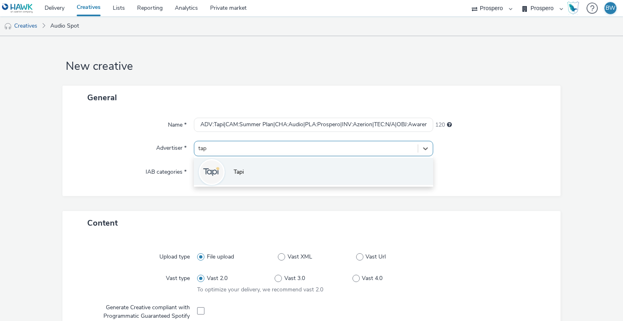
click at [275, 176] on li "Tapi" at bounding box center [313, 171] width 239 height 27
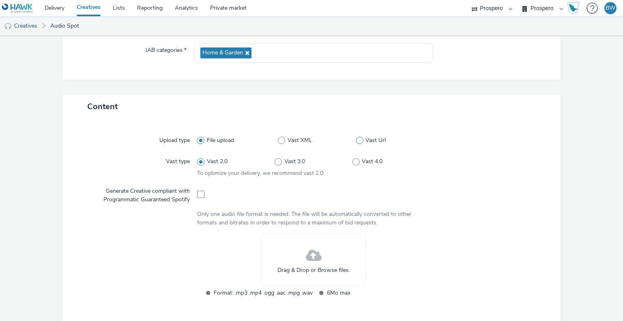
click at [356, 138] on span at bounding box center [359, 140] width 7 height 7
click at [356, 138] on input "Vast Url" at bounding box center [358, 140] width 5 height 5
radio input "false"
radio input "true"
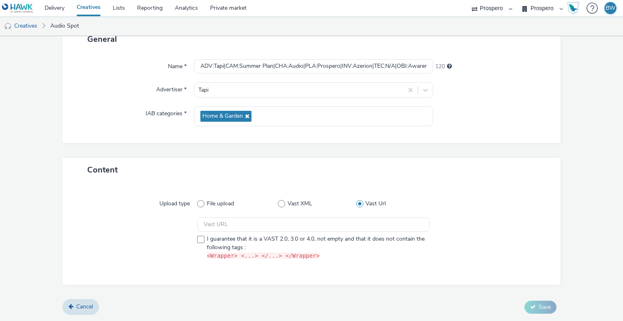
scroll to position [57, 0]
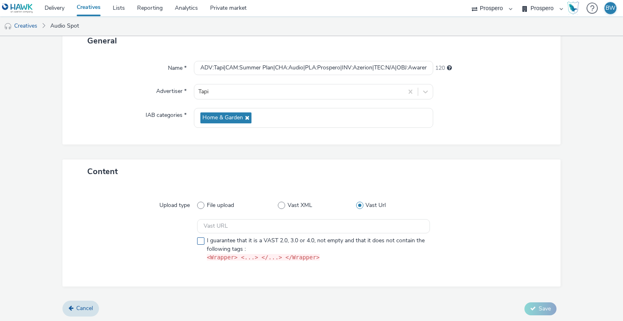
click at [198, 241] on span at bounding box center [200, 240] width 7 height 7
checkbox input "true"
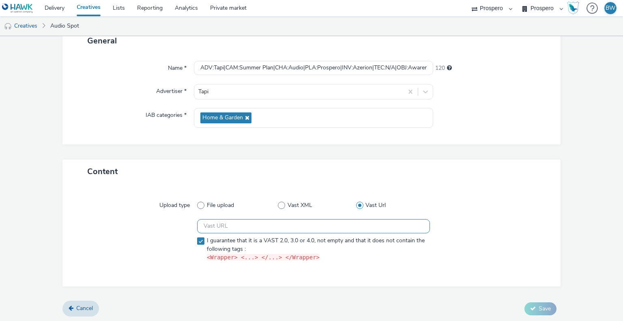
click at [222, 229] on input "text" at bounding box center [313, 226] width 232 height 14
paste input "https://[DOMAIN_NAME]/ddm/pfadx/N2418846.5078250PROSPERO/B33800923.426682593;sz…"
type input "https://[DOMAIN_NAME]/ddm/pfadx/N2418846.5078250PROSPERO/B33800923.426682593;sz…"
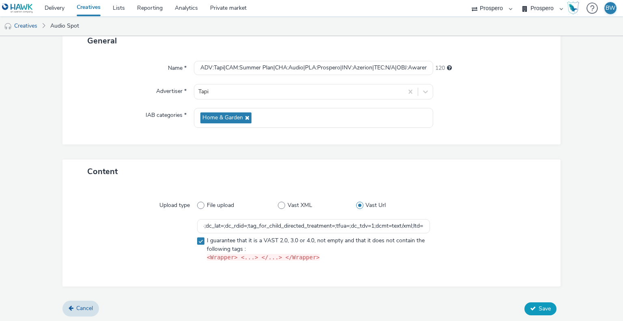
click at [533, 303] on button "Save" at bounding box center [541, 308] width 32 height 13
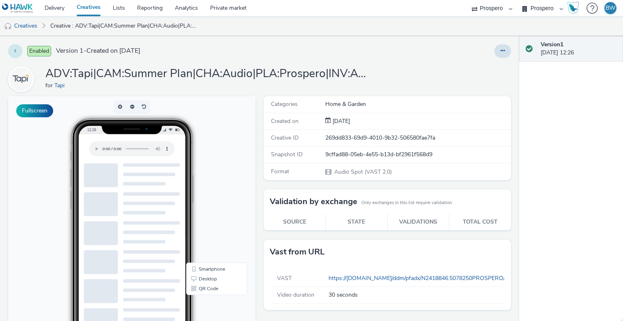
click at [19, 52] on button at bounding box center [15, 51] width 14 height 14
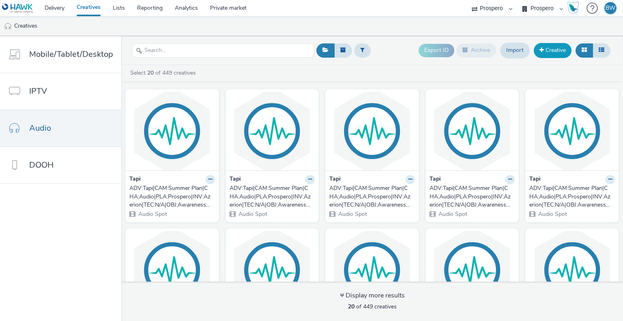
click at [545, 50] on link "Creative" at bounding box center [553, 50] width 38 height 15
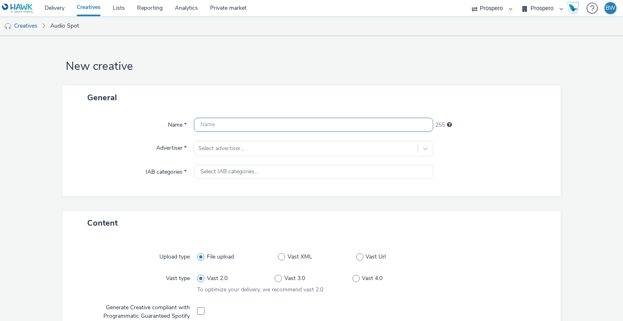
click at [291, 127] on input "text" at bounding box center [313, 125] width 239 height 14
paste input "ADV:Tapi|CAM:Summer Plan|CHA:Audio|PLA:Prospero|INV:Azerion|TEC:N/A|OBJ:Awarene…"
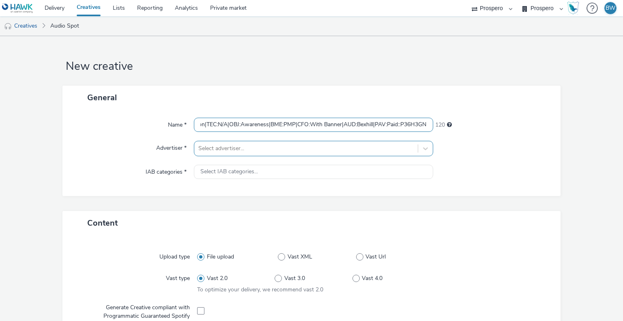
type input "ADV:Tapi|CAM:Summer Plan|CHA:Audio|PLA:Prospero|INV:Azerion|TEC:N/A|OBJ:Awarene…"
click at [260, 143] on div "Select advertiser..." at bounding box center [305, 148] width 223 height 13
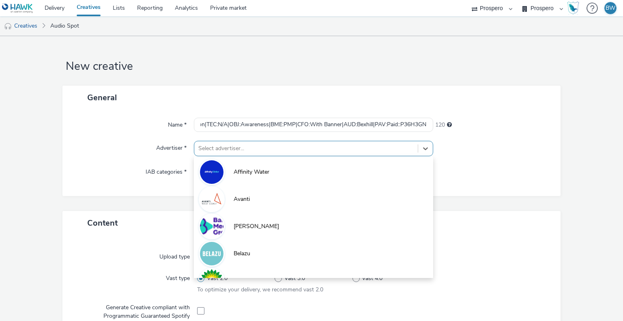
scroll to position [0, 0]
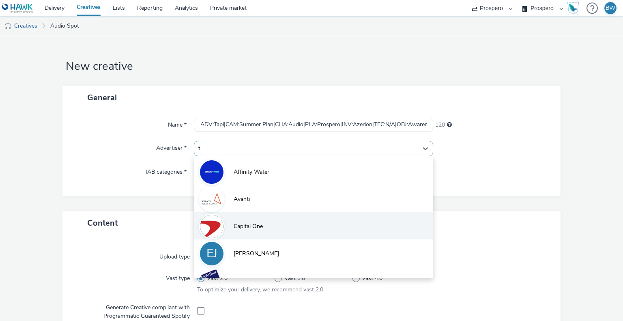
type input "ta"
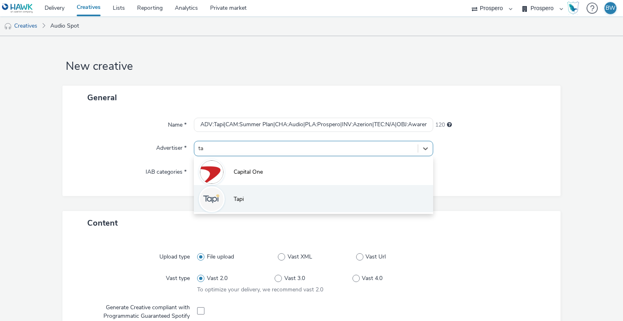
click at [252, 189] on li "Tapi" at bounding box center [313, 198] width 239 height 27
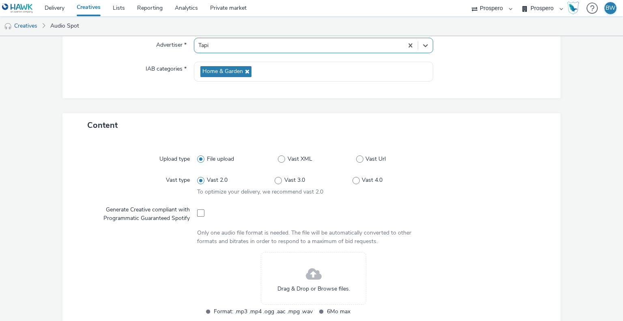
scroll to position [162, 0]
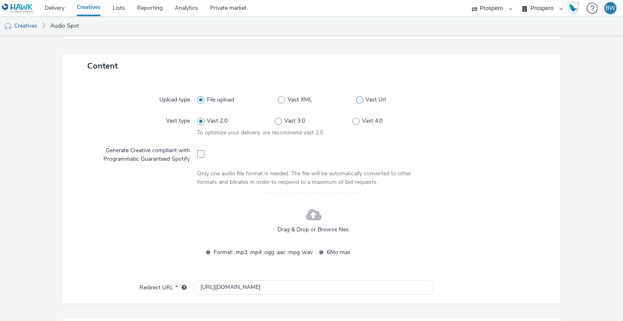
click at [356, 100] on span at bounding box center [359, 99] width 7 height 7
click at [356, 100] on input "Vast Url" at bounding box center [358, 99] width 5 height 5
radio input "false"
radio input "true"
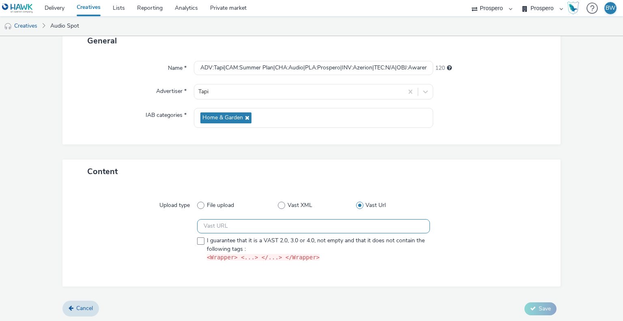
click at [208, 223] on input "text" at bounding box center [313, 226] width 232 height 14
paste input "https://[DOMAIN_NAME]/ddm/pfadx/N2418846.5078250PROSPERO/B33800923.426683313;sz…"
type input "https://[DOMAIN_NAME]/ddm/pfadx/N2418846.5078250PROSPERO/B33800923.426683313;sz…"
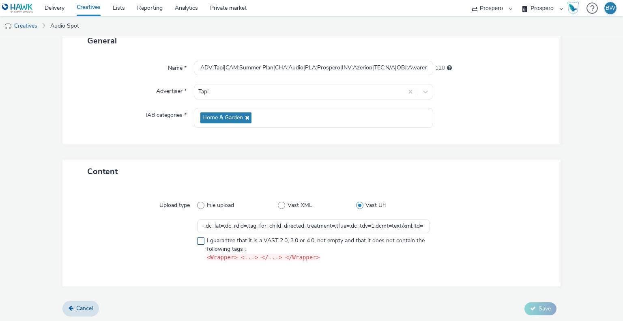
click at [201, 240] on span at bounding box center [200, 240] width 7 height 7
checkbox input "true"
click at [540, 305] on span "Save" at bounding box center [545, 309] width 12 height 8
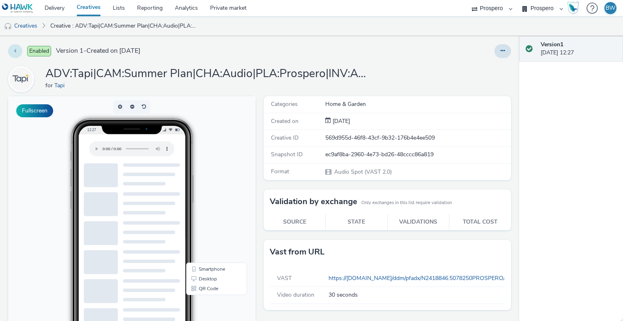
click at [16, 51] on button at bounding box center [15, 51] width 14 height 14
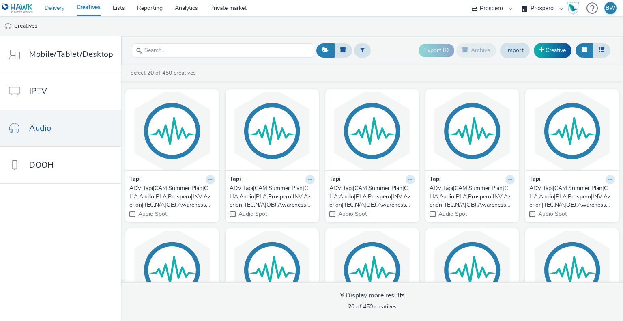
click at [54, 5] on link "Delivery" at bounding box center [55, 8] width 32 height 16
